Goal: Task Accomplishment & Management: Manage account settings

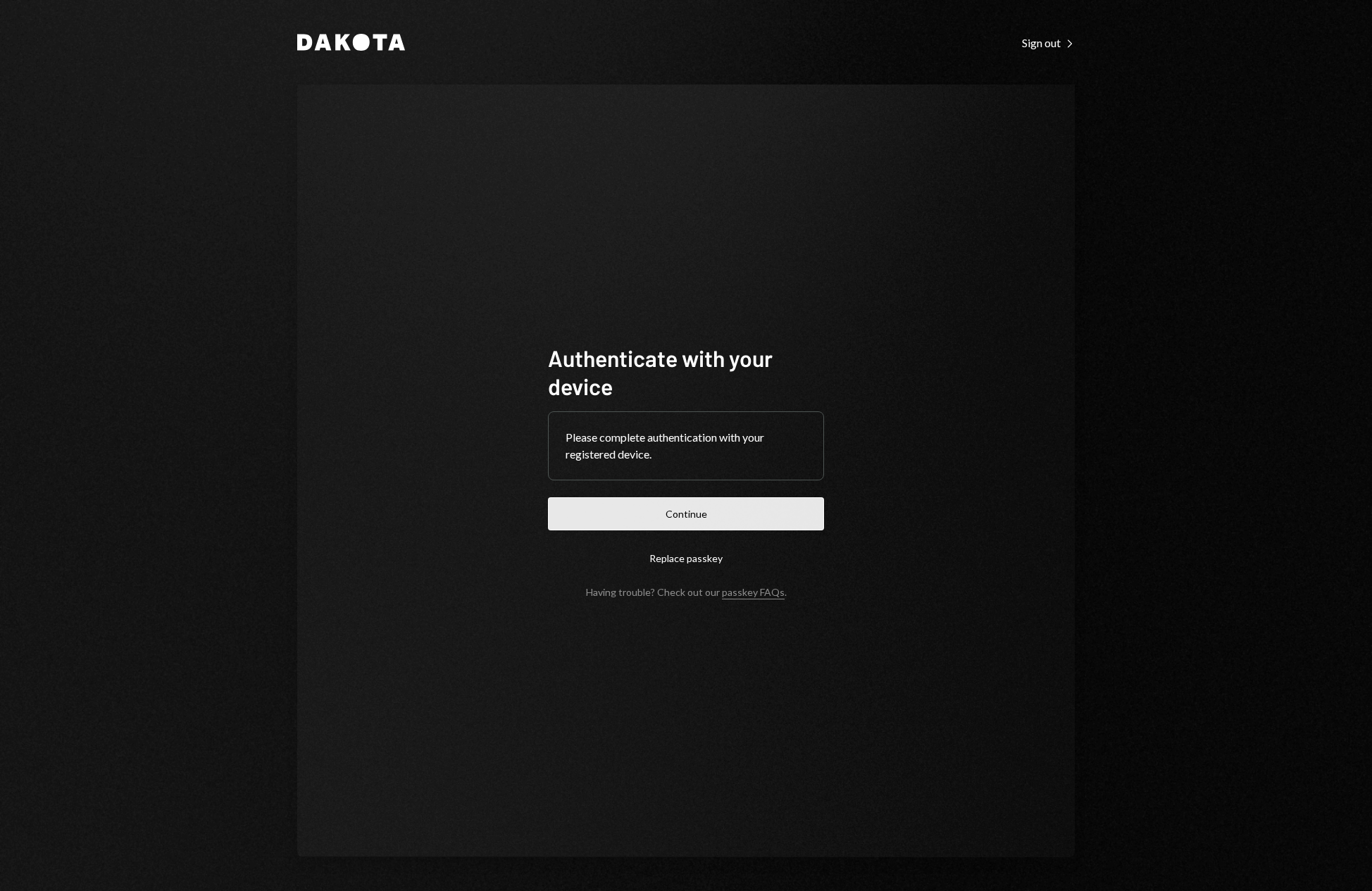
click at [726, 520] on button "Continue" at bounding box center [686, 513] width 276 height 33
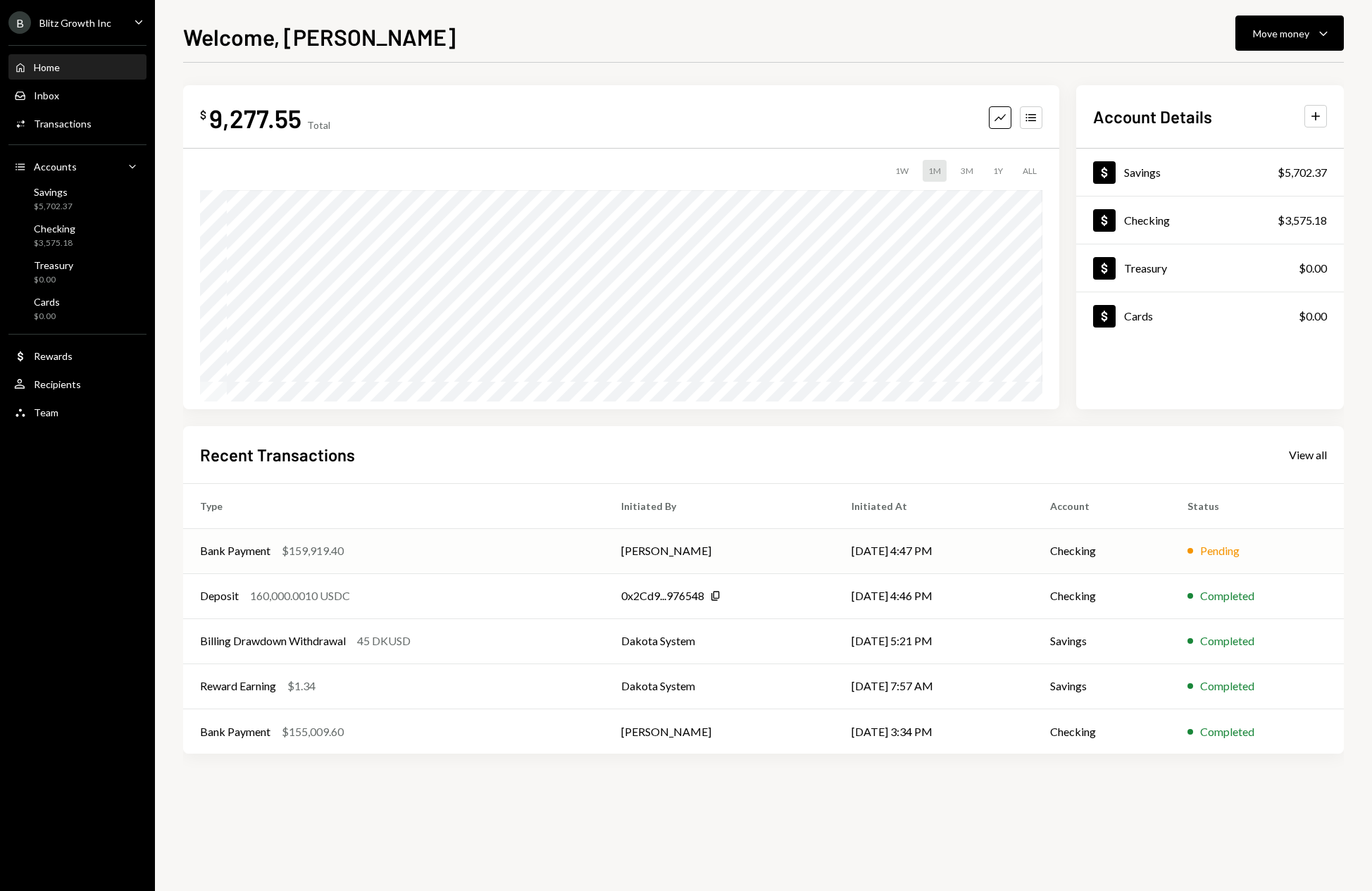
click at [766, 549] on td "[PERSON_NAME]" at bounding box center [719, 551] width 230 height 45
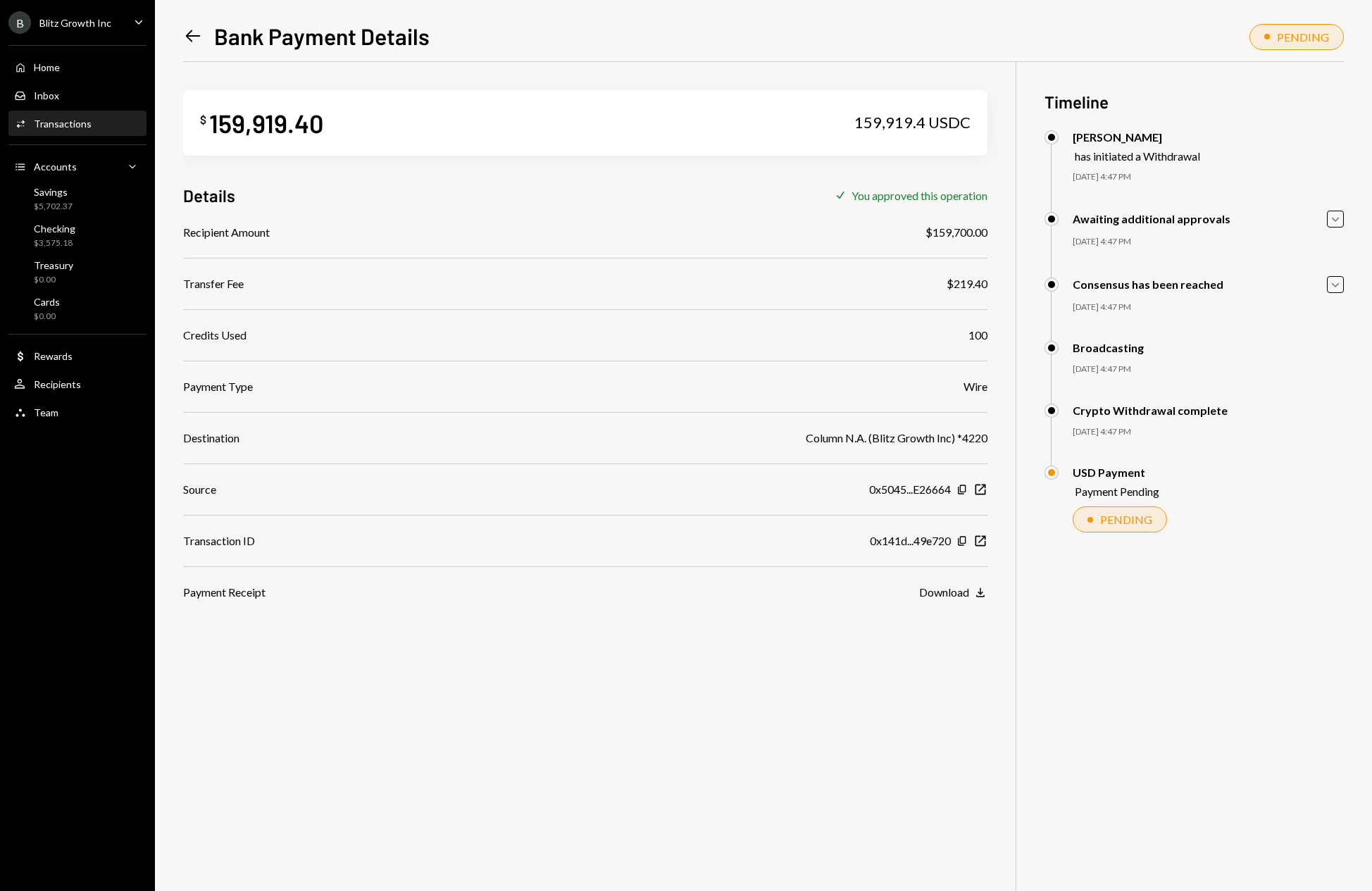
click at [197, 40] on icon "Left Arrow" at bounding box center [193, 36] width 20 height 20
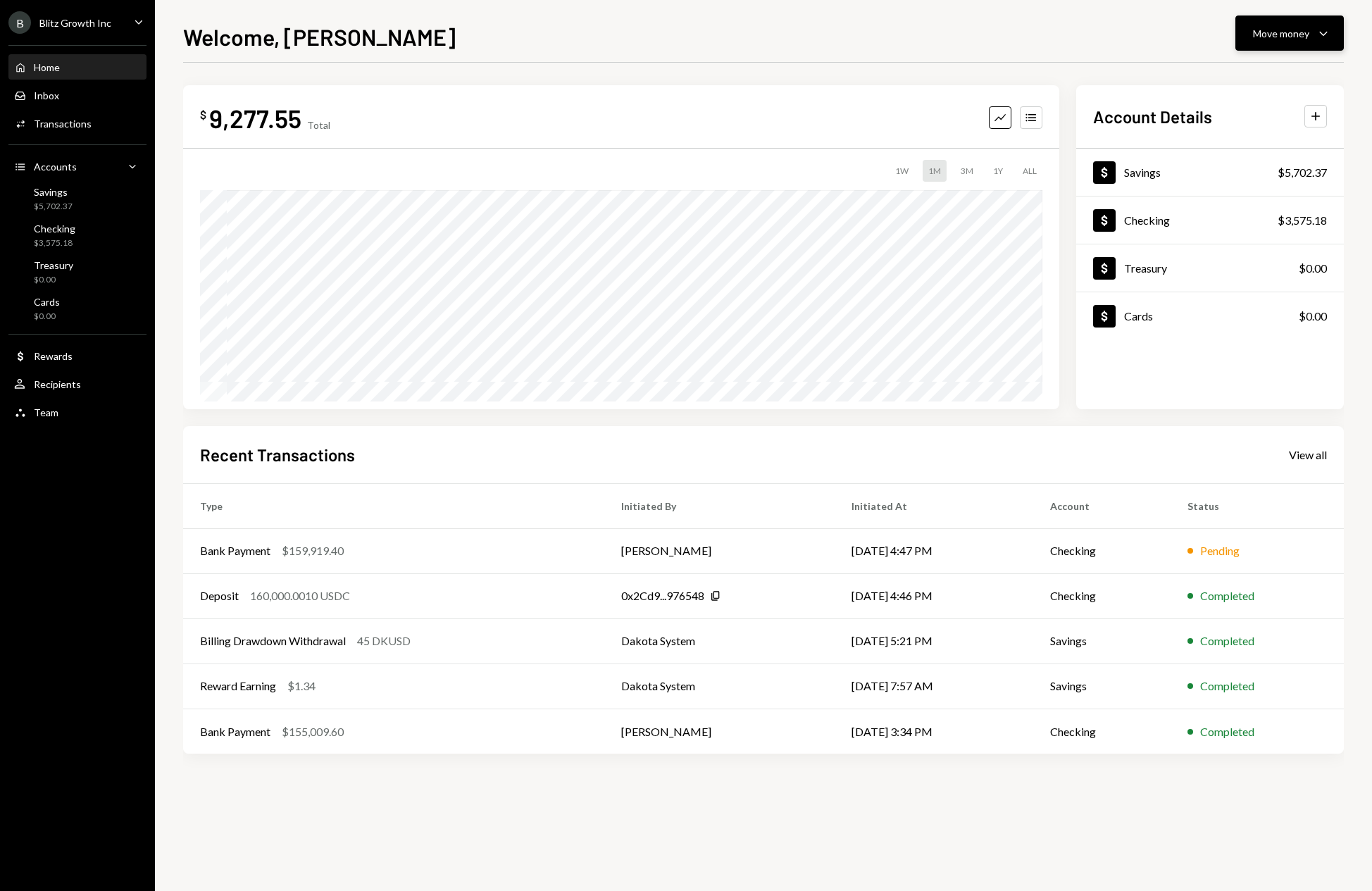
click at [1317, 38] on icon "Caret Down" at bounding box center [1323, 33] width 17 height 17
click at [1063, 36] on div "Welcome, Omar Move money Caret Down" at bounding box center [763, 35] width 1160 height 31
